Goal: Information Seeking & Learning: Learn about a topic

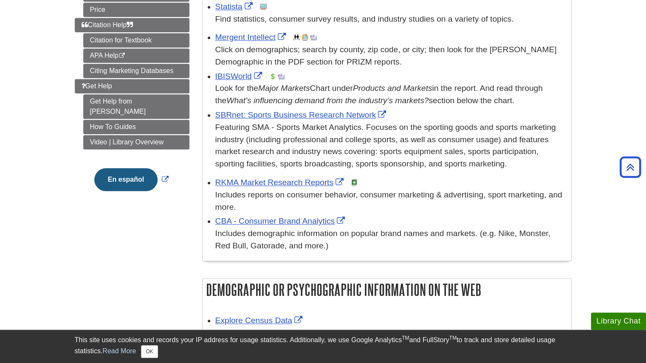
scroll to position [250, 0]
click at [129, 119] on link "How To Guides" at bounding box center [136, 126] width 106 height 14
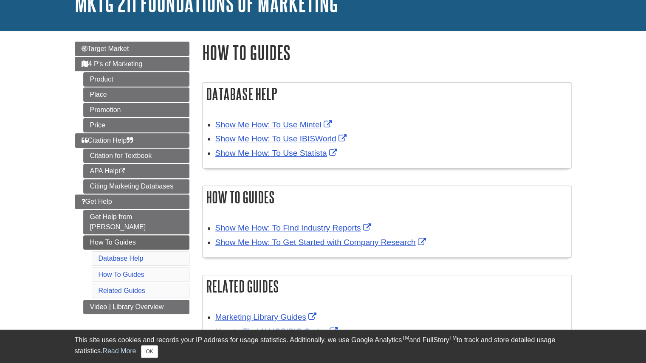
scroll to position [65, 0]
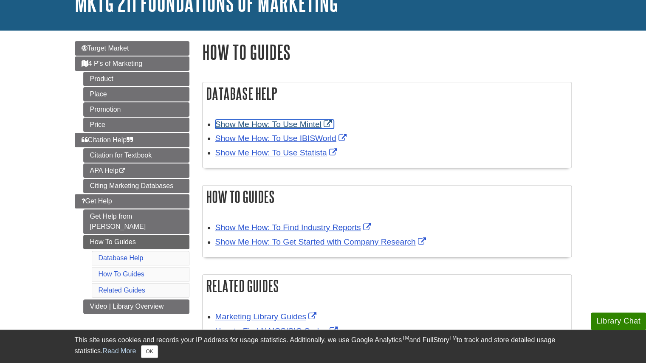
click at [309, 124] on link "Show Me How: To Use Mintel" at bounding box center [274, 124] width 119 height 9
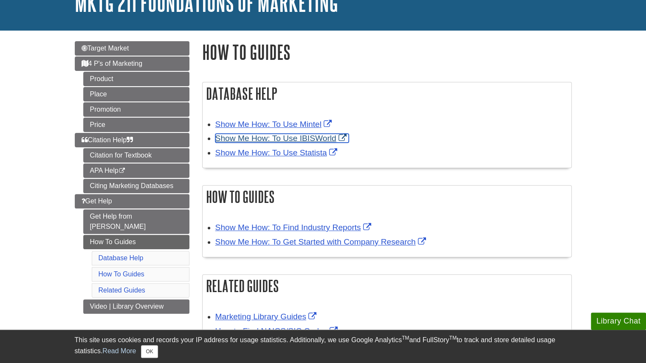
click at [273, 138] on link "Show Me How: To Use IBISWorld" at bounding box center [281, 138] width 133 height 9
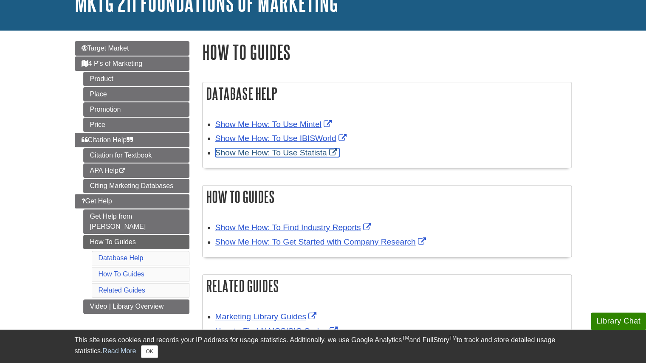
click at [289, 155] on link "Show Me How: To Use Statista" at bounding box center [277, 152] width 124 height 9
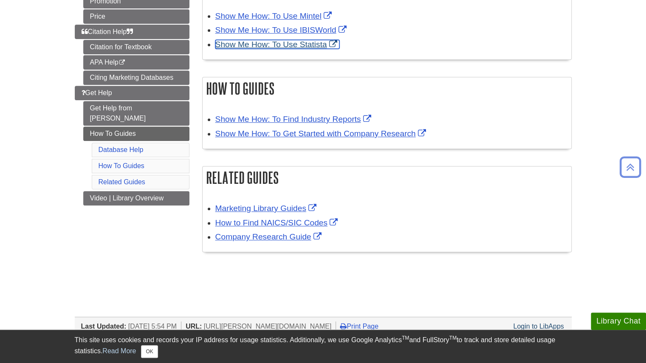
scroll to position [173, 0]
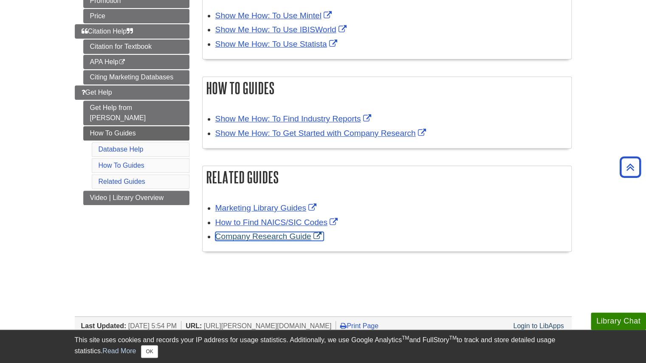
click at [258, 241] on link "Company Research Guide" at bounding box center [269, 236] width 108 height 9
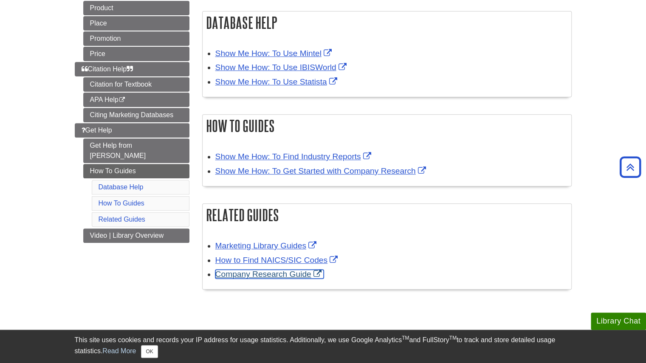
scroll to position [132, 0]
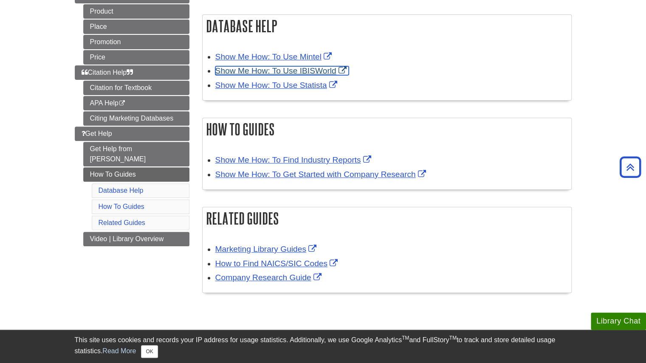
click at [327, 71] on link "Show Me How: To Use IBISWorld" at bounding box center [281, 70] width 133 height 9
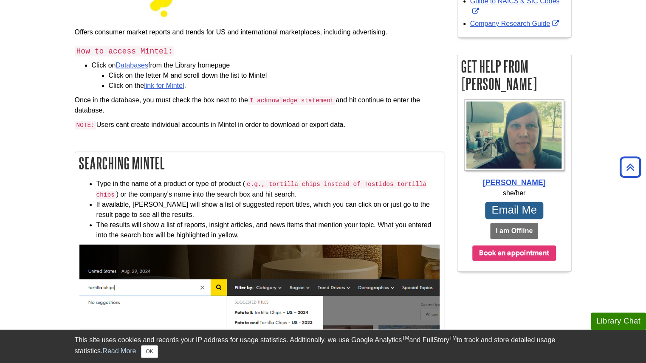
scroll to position [173, 0]
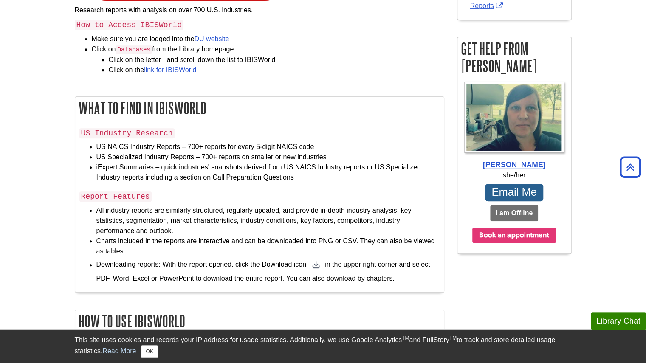
scroll to position [198, 0]
click at [181, 71] on link "link for IBISWorld" at bounding box center [170, 69] width 52 height 7
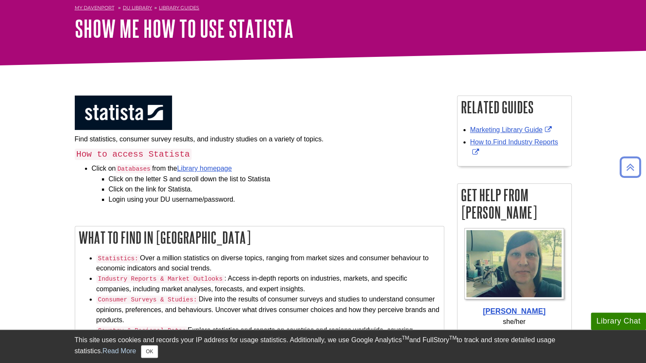
scroll to position [39, 0]
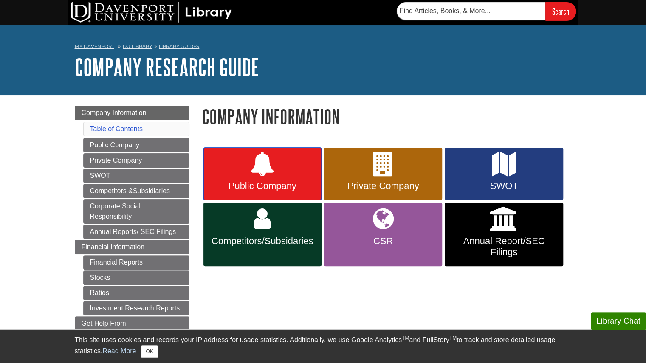
click at [258, 175] on icon at bounding box center [262, 164] width 25 height 25
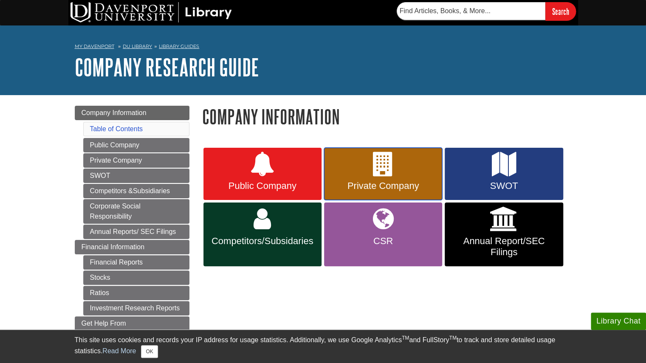
click at [403, 173] on link "Private Company" at bounding box center [383, 174] width 118 height 53
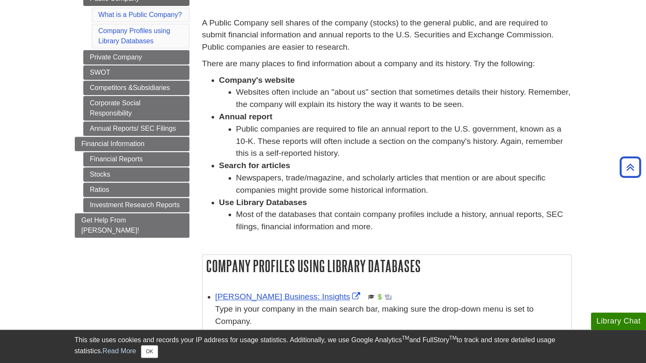
scroll to position [105, 0]
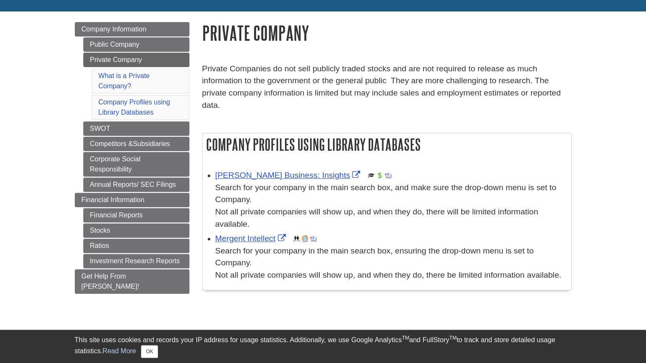
scroll to position [86, 0]
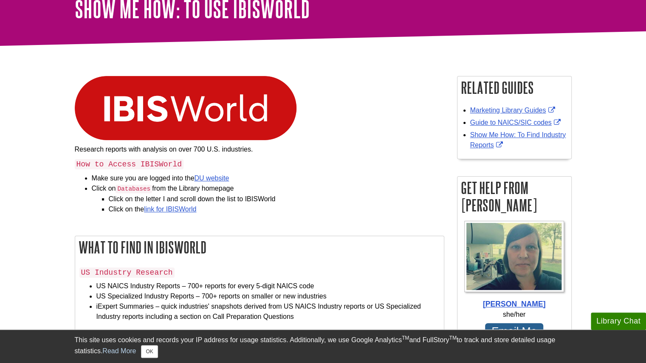
scroll to position [59, 0]
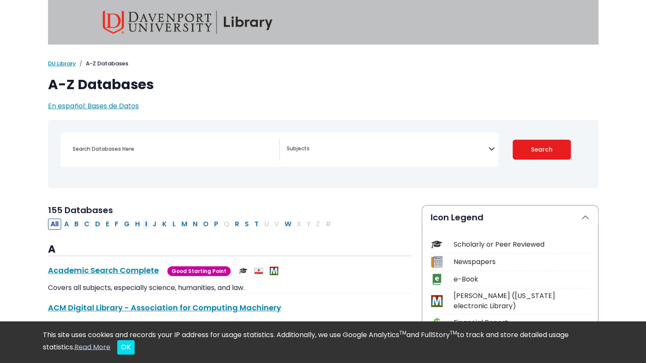
click at [143, 224] on button "I" at bounding box center [146, 224] width 7 height 11
select select "Database Subject Filter"
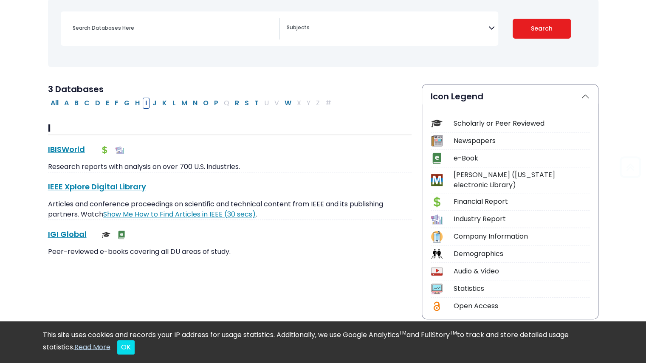
scroll to position [121, 0]
click at [68, 146] on link "IBISWorld This link opens in a new window" at bounding box center [66, 149] width 37 height 11
